Goal: Information Seeking & Learning: Learn about a topic

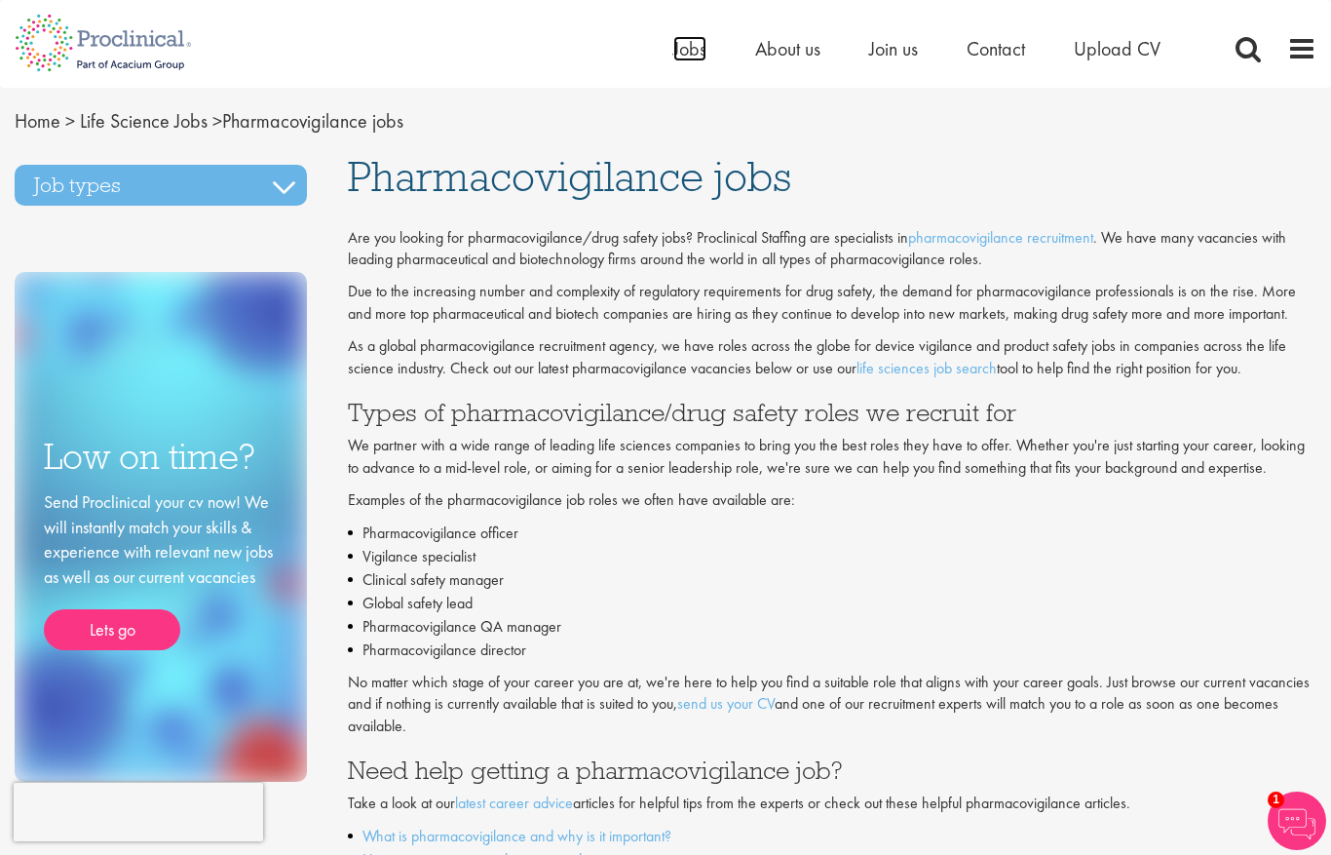
click at [687, 58] on span "Jobs" at bounding box center [690, 48] width 33 height 25
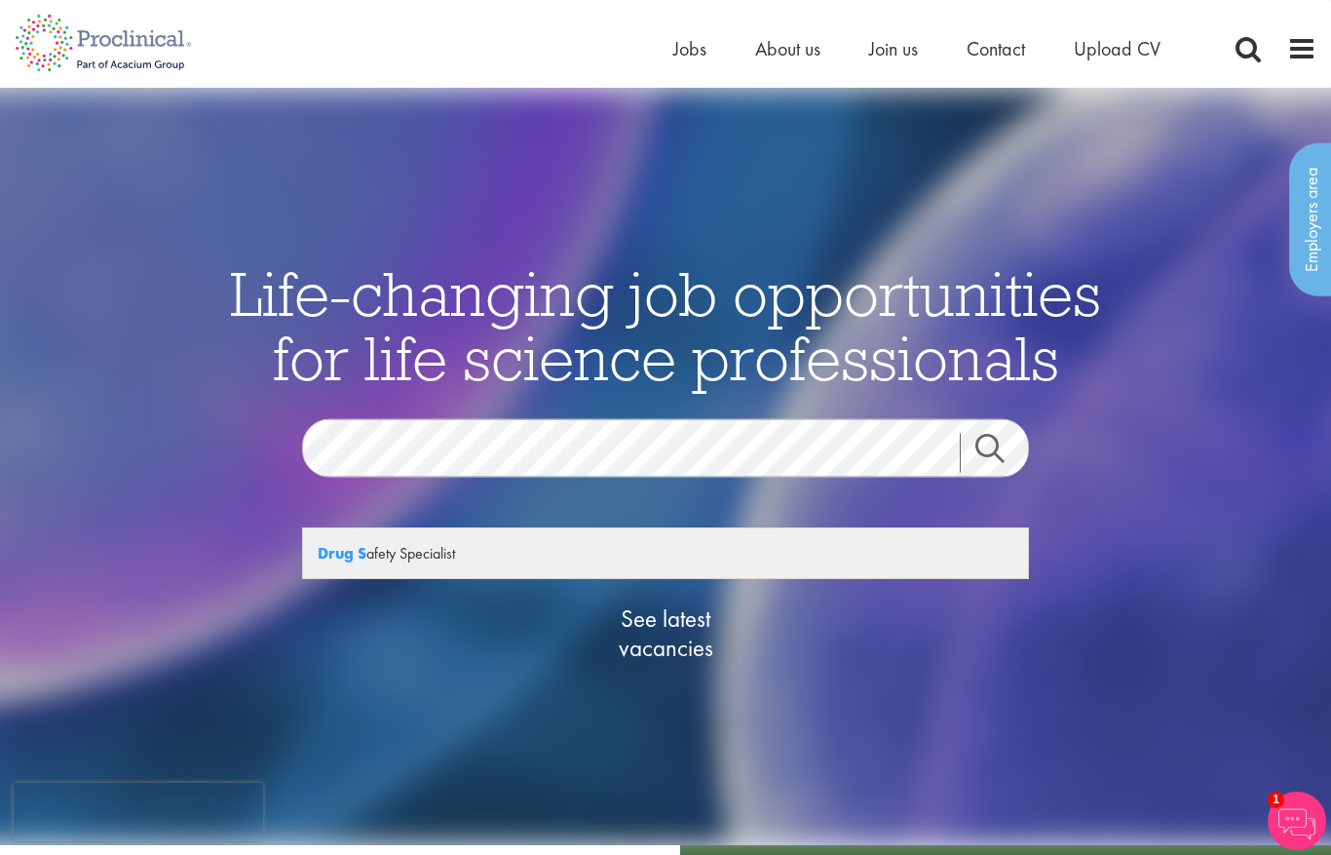
click at [390, 559] on div "Drug S afety Specialist" at bounding box center [665, 553] width 725 height 50
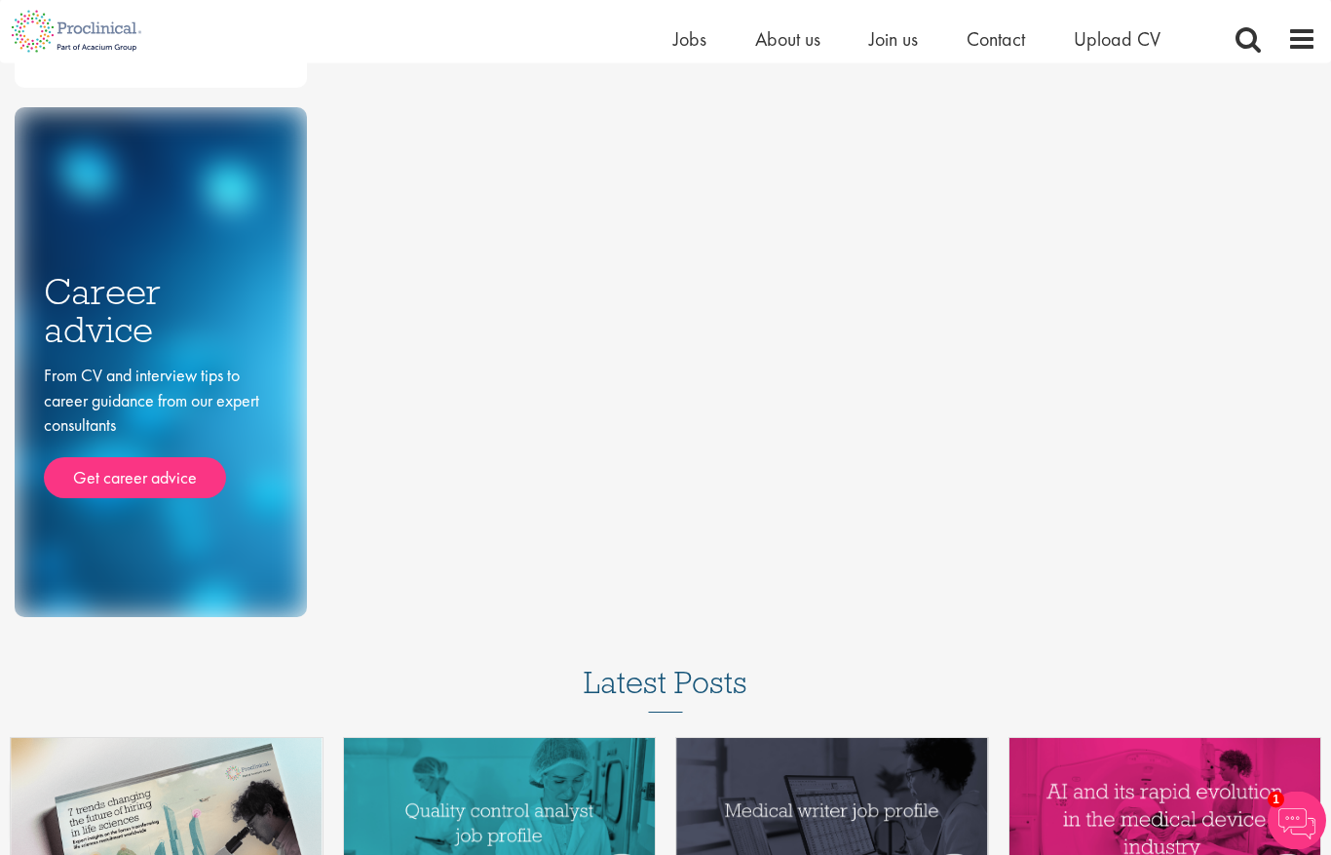
scroll to position [763, 0]
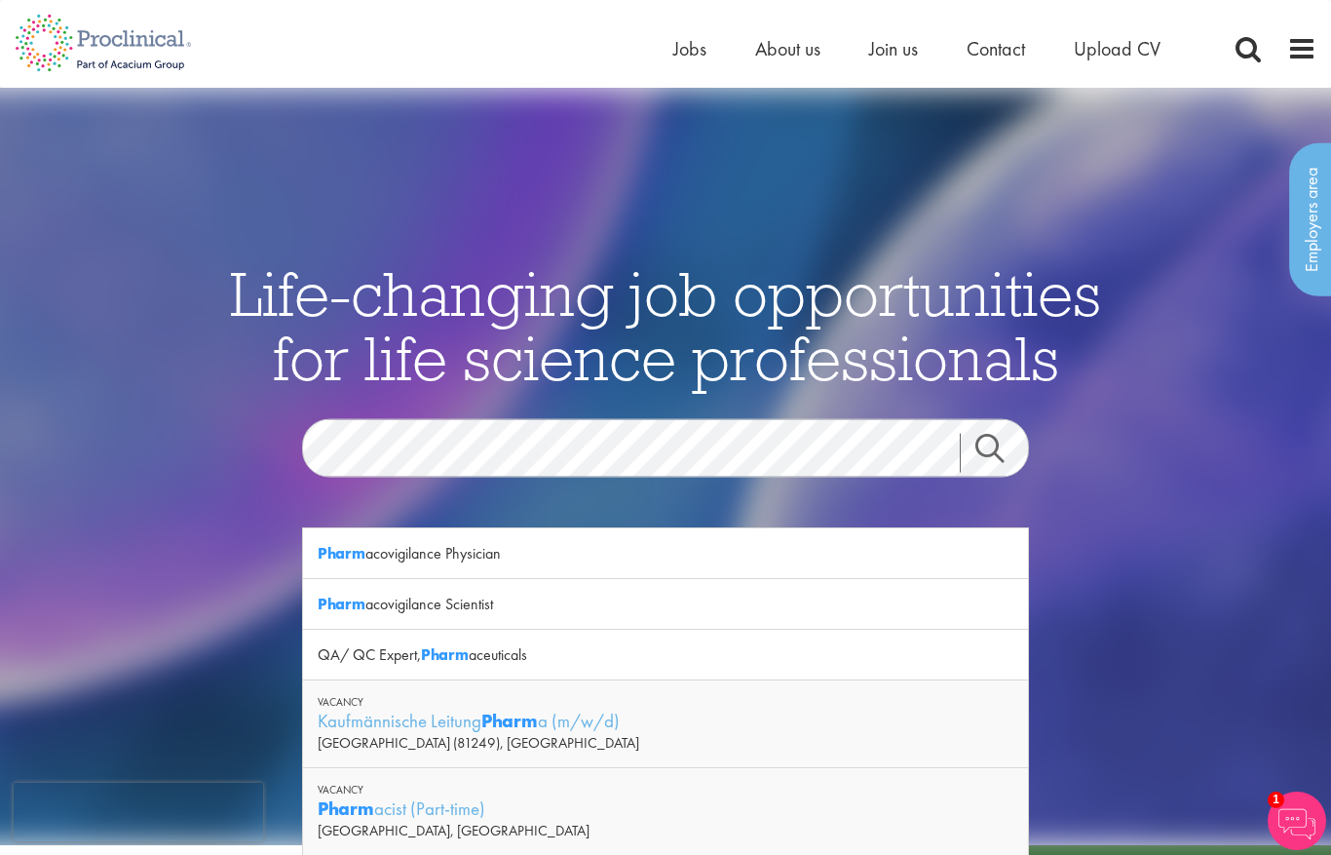
click at [433, 599] on div "Pharm acovigilance Scientist" at bounding box center [665, 604] width 725 height 51
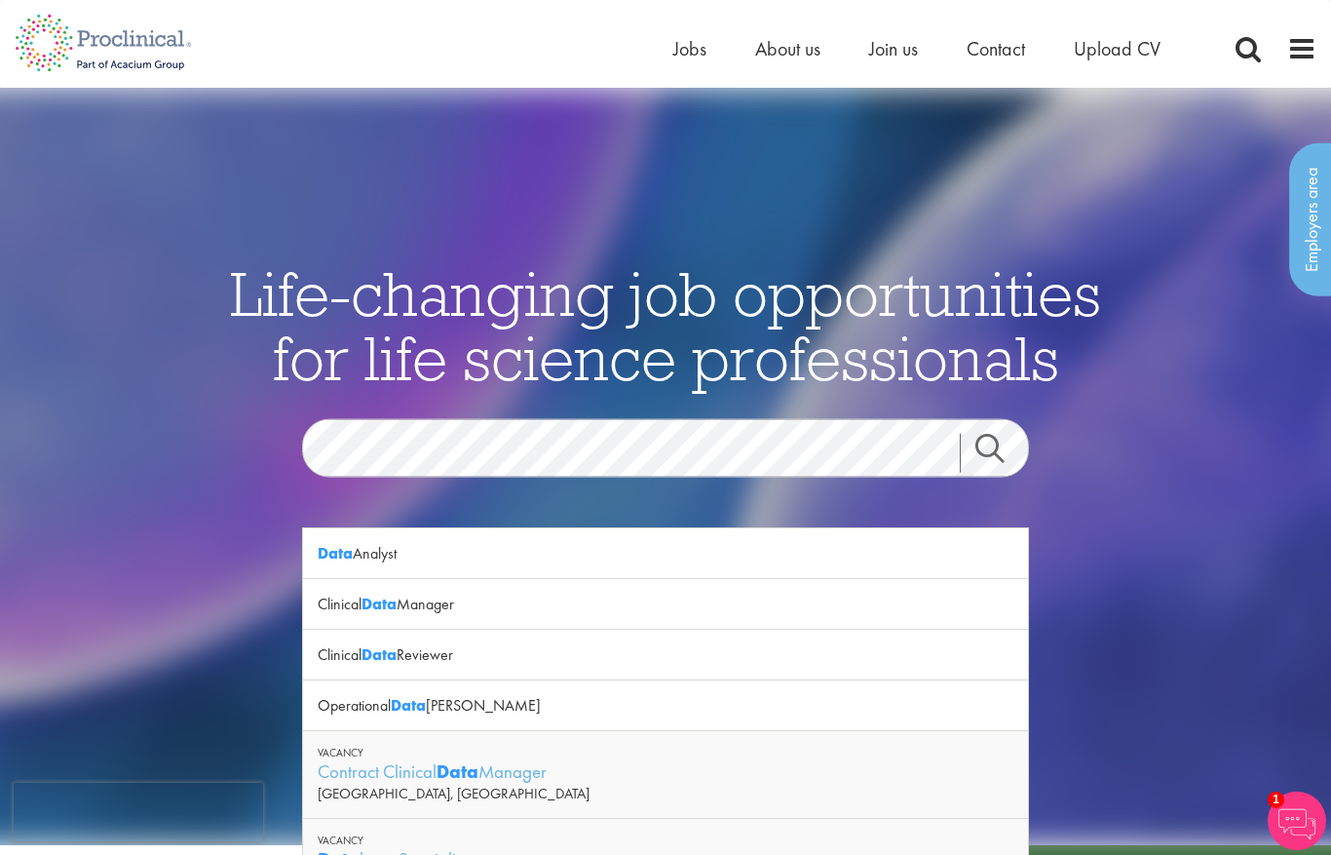
click at [424, 606] on div "Clinical Data Manager" at bounding box center [665, 604] width 725 height 51
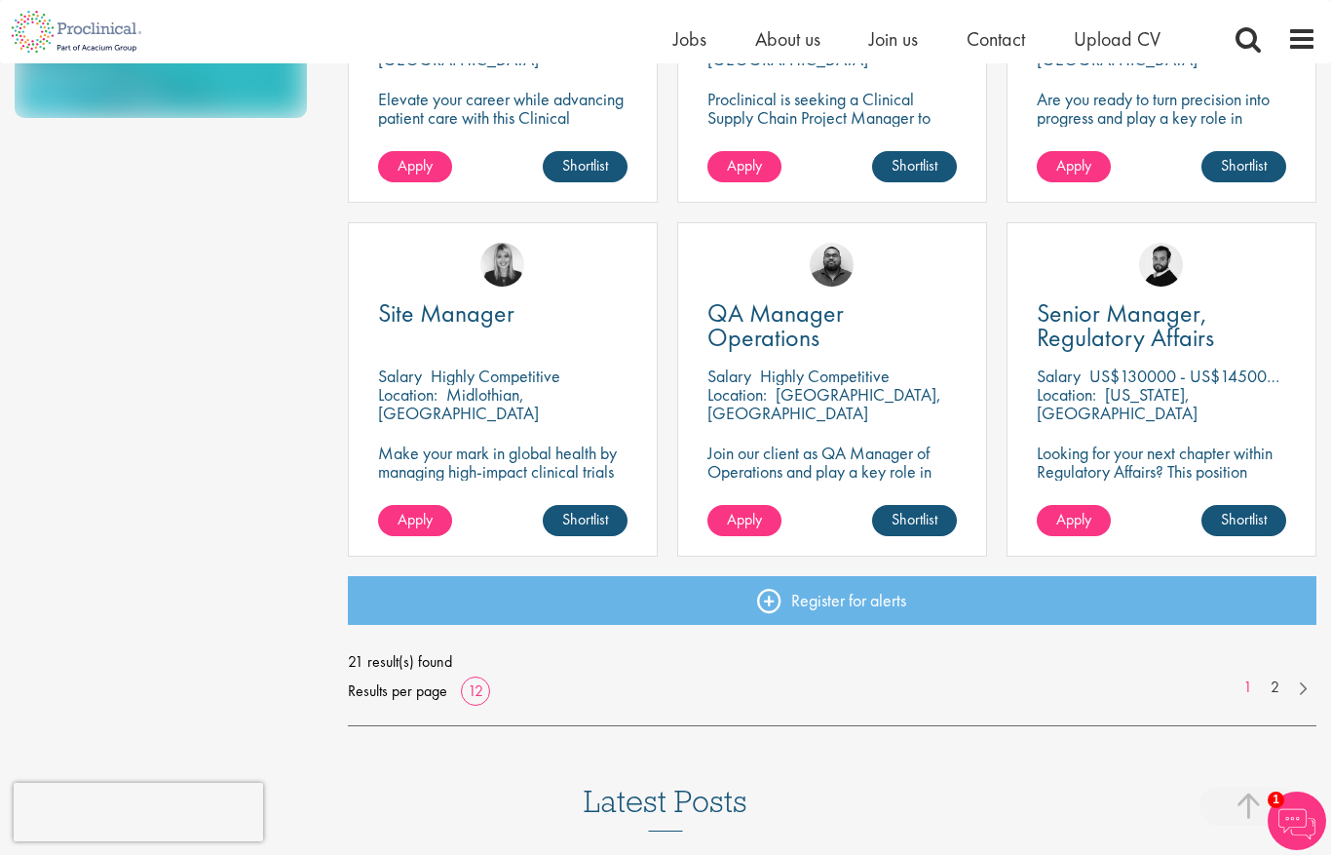
scroll to position [1276, 0]
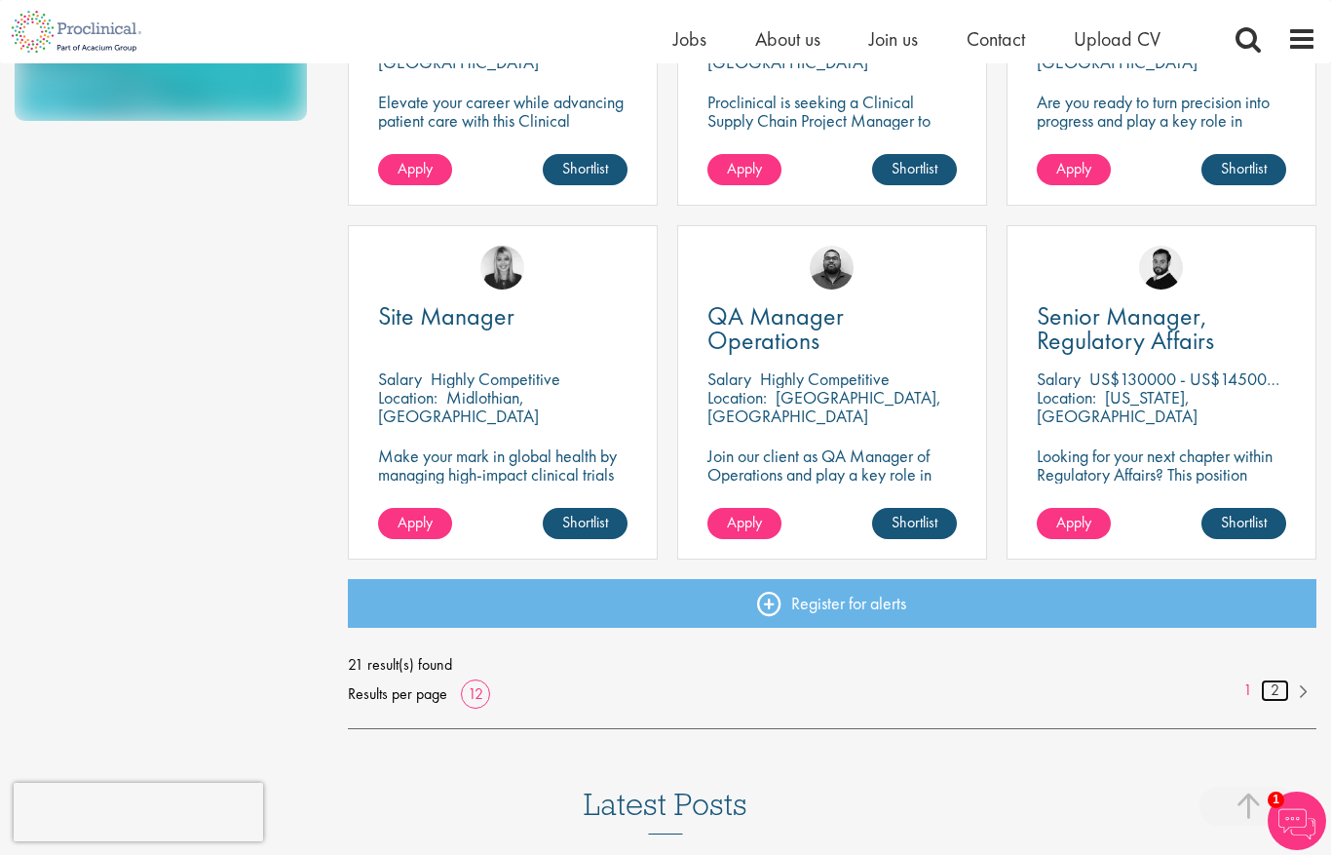
click at [1265, 682] on link "2" at bounding box center [1275, 690] width 28 height 22
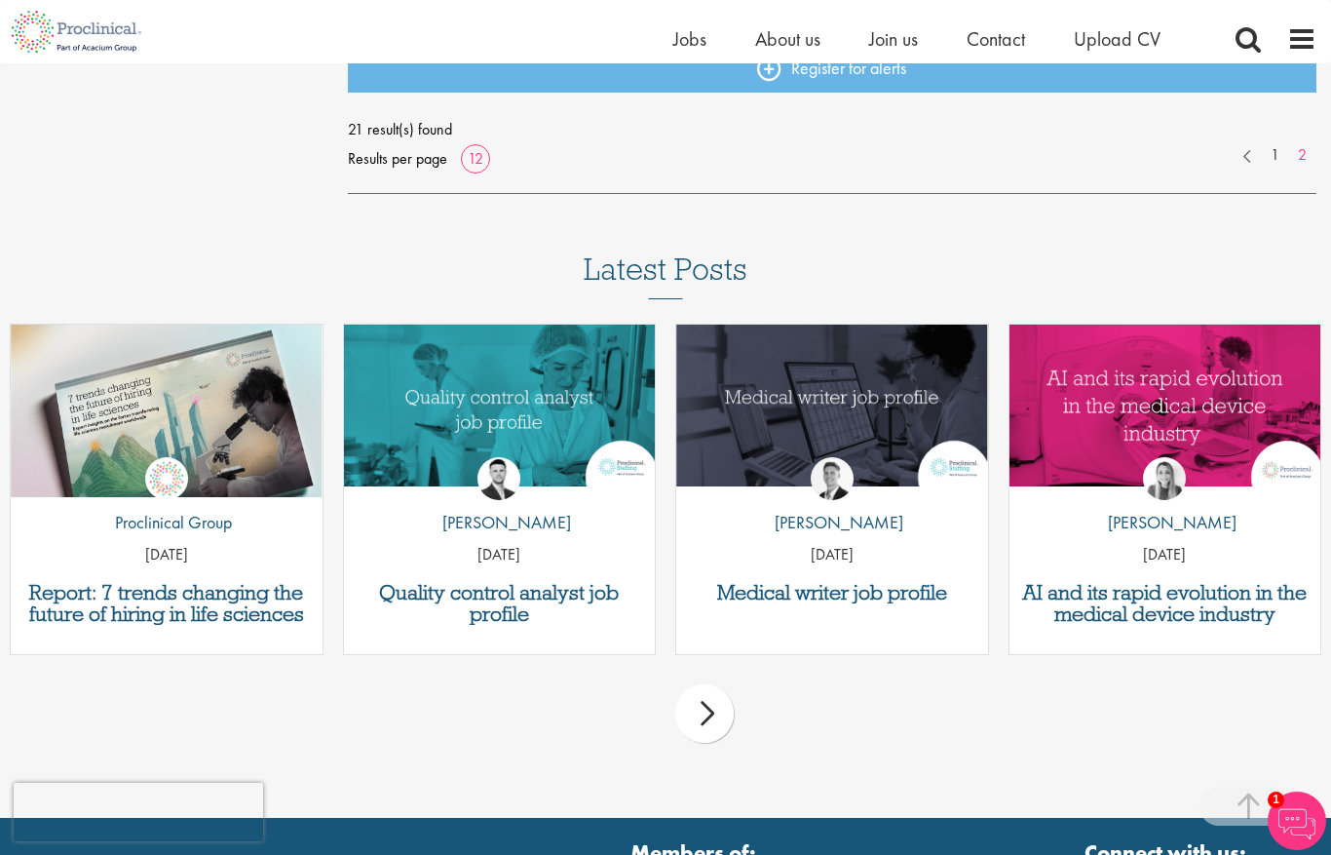
scroll to position [1456, 0]
click at [683, 719] on div "next" at bounding box center [704, 714] width 58 height 58
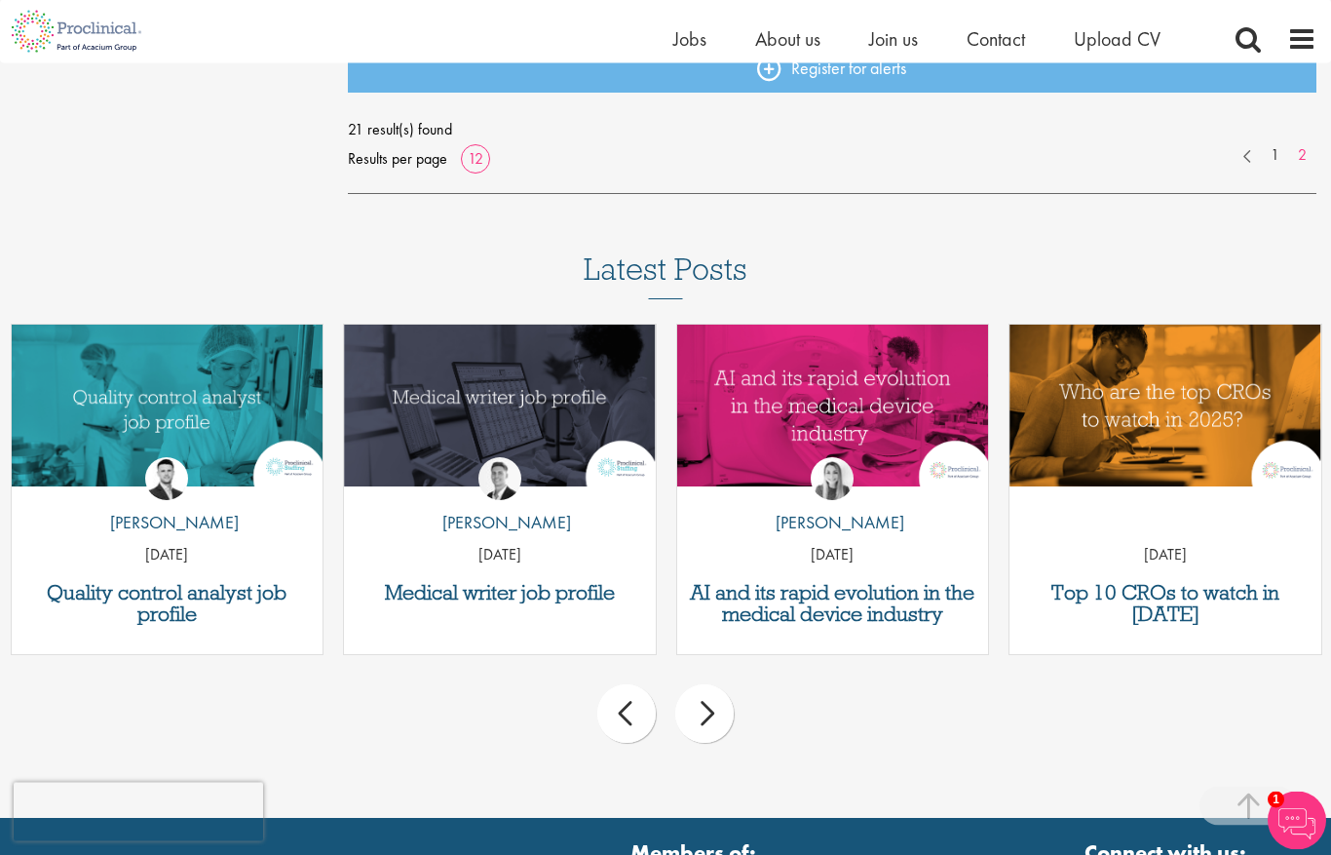
scroll to position [1457, 0]
click at [695, 725] on div "next" at bounding box center [704, 713] width 58 height 58
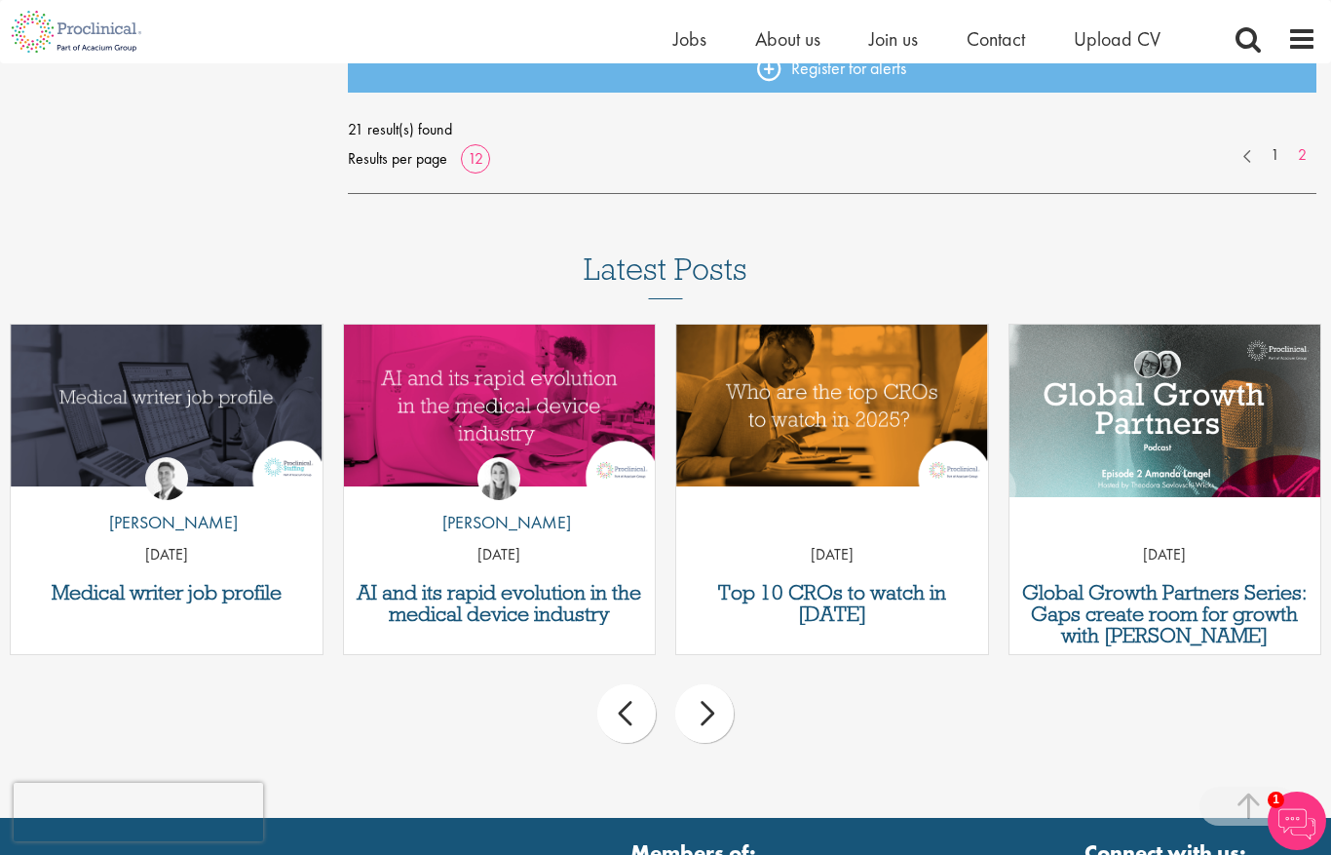
click at [710, 738] on div "next" at bounding box center [704, 713] width 58 height 58
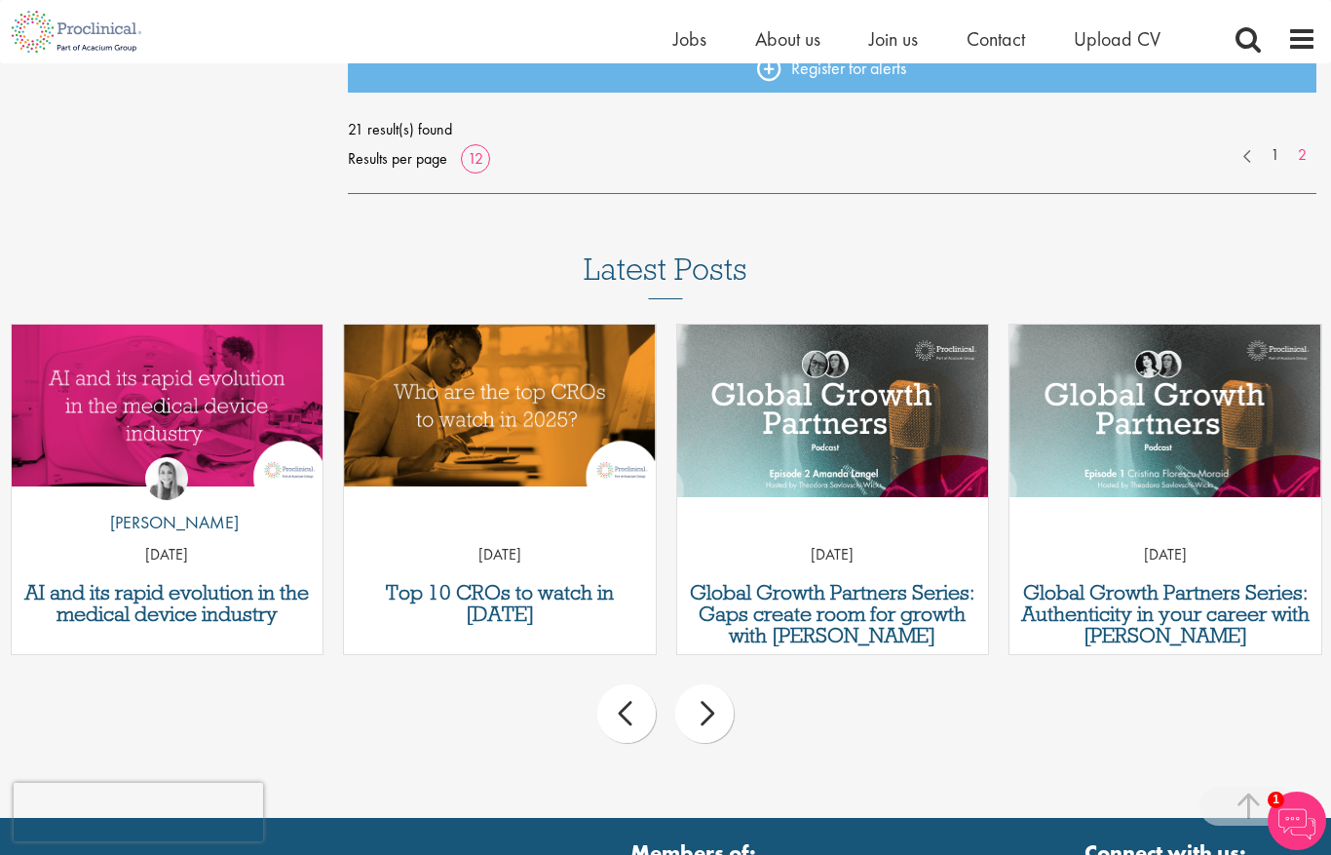
click at [541, 608] on h3 "Top 10 CROs to watch in [DATE]" at bounding box center [500, 603] width 292 height 43
